Goal: Task Accomplishment & Management: Manage account settings

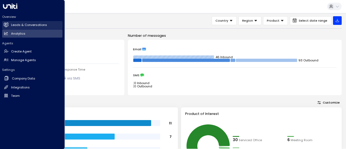
click at [23, 22] on link "Leads & Conversations Leads & Conversations" at bounding box center [32, 25] width 60 height 8
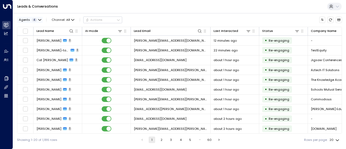
click at [31, 21] on div "Agents 4" at bounding box center [28, 20] width 18 height 4
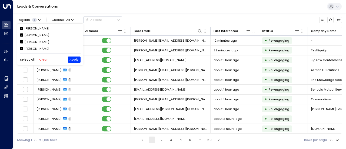
click at [43, 59] on button "Clear" at bounding box center [43, 60] width 8 height 4
click at [32, 28] on div "[PERSON_NAME]" at bounding box center [36, 28] width 25 height 5
click at [77, 59] on button "Apply" at bounding box center [74, 59] width 13 height 6
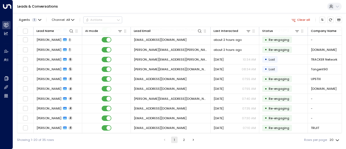
scroll to position [97, 0]
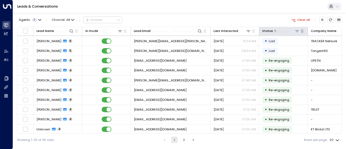
click at [295, 33] on icon at bounding box center [297, 31] width 4 height 4
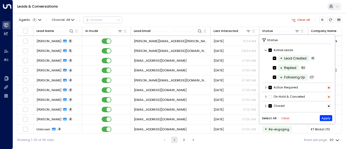
click at [283, 119] on button "Clear" at bounding box center [285, 118] width 8 height 4
click at [266, 105] on icon at bounding box center [265, 105] width 3 height 3
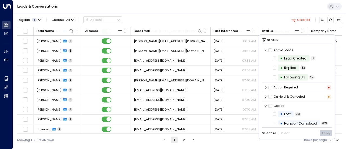
scroll to position [13, 0]
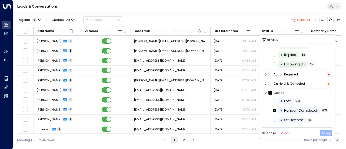
click at [327, 134] on button "Apply" at bounding box center [325, 133] width 13 height 6
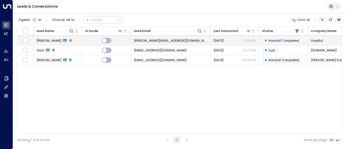
click at [178, 42] on td "[PERSON_NAME][EMAIL_ADDRESS][DOMAIN_NAME]" at bounding box center [171, 40] width 80 height 9
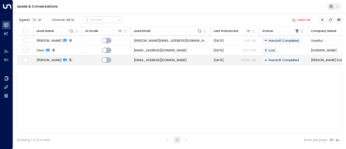
click at [166, 61] on span "[EMAIL_ADDRESS][DOMAIN_NAME]" at bounding box center [160, 60] width 53 height 4
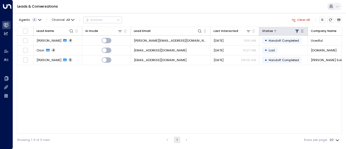
click at [297, 33] on icon at bounding box center [297, 31] width 4 height 4
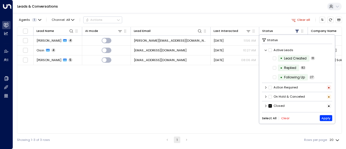
click at [273, 117] on button "Select All" at bounding box center [269, 118] width 15 height 4
click at [327, 119] on button "Apply" at bounding box center [325, 118] width 13 height 6
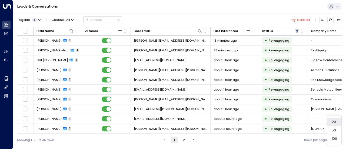
click at [333, 139] on body "Overview Leads & Conversations Leads & Conversations Analytics Analytics Agents…" at bounding box center [173, 73] width 346 height 146
click at [332, 130] on li "50" at bounding box center [334, 130] width 14 height 8
type input "**"
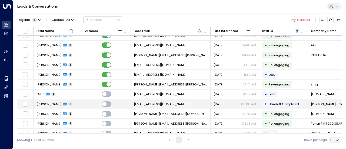
scroll to position [242, 0]
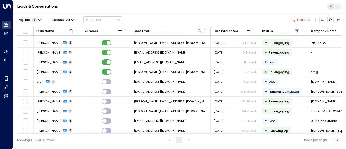
click at [30, 18] on div "Agents 1" at bounding box center [28, 20] width 18 height 4
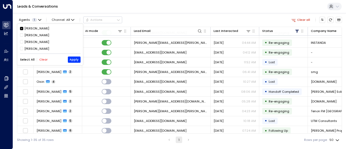
click at [28, 59] on button "Select All" at bounding box center [27, 60] width 15 height 4
click at [77, 58] on button "Apply" at bounding box center [74, 59] width 13 height 6
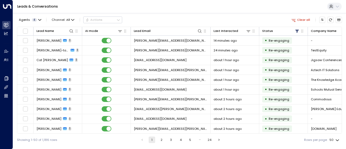
click at [77, 58] on td "Cat [PERSON_NAME] 1" at bounding box center [57, 59] width 49 height 9
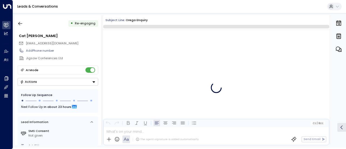
scroll to position [312, 0]
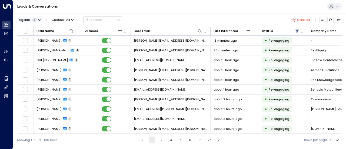
click at [39, 18] on icon "button" at bounding box center [39, 19] width 3 height 3
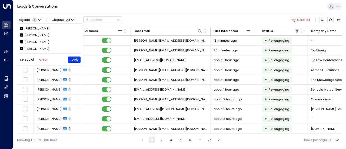
click at [45, 59] on button "Clear" at bounding box center [43, 60] width 8 height 4
click at [35, 26] on div "[PERSON_NAME]" at bounding box center [36, 28] width 25 height 5
click at [75, 59] on button "Apply" at bounding box center [74, 59] width 13 height 6
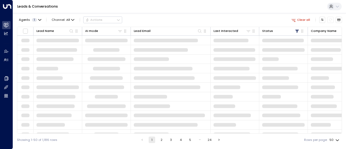
click at [335, 143] on body "Overview Leads & Conversations Leads & Conversations Analytics Analytics Agents…" at bounding box center [173, 73] width 346 height 146
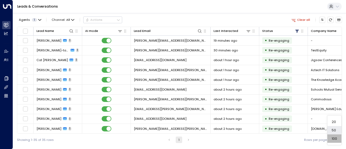
click at [335, 138] on li "100" at bounding box center [334, 138] width 14 height 8
type input "***"
click at [243, 7] on div "Leads & Conversations" at bounding box center [179, 6] width 333 height 13
click at [176, 6] on div "Leads & Conversations" at bounding box center [179, 6] width 333 height 13
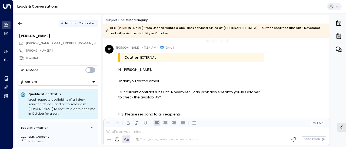
scroll to position [786, 0]
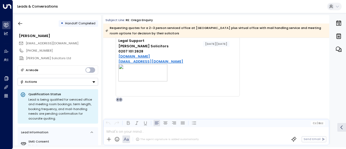
scroll to position [1070, 0]
